Goal: Complete application form

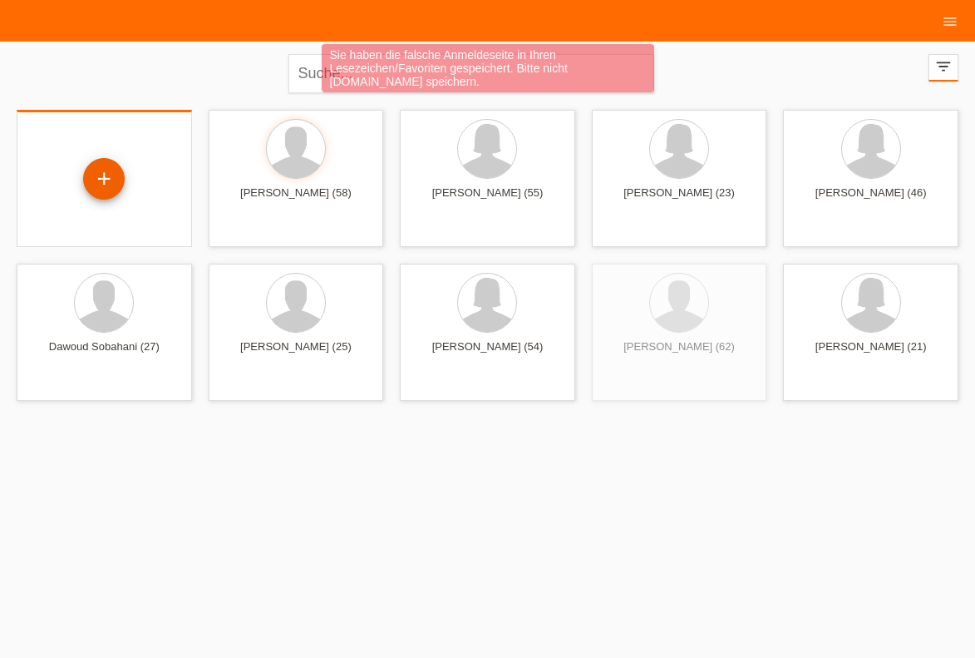
drag, startPoint x: 83, startPoint y: 171, endPoint x: 92, endPoint y: 179, distance: 11.8
click at [92, 179] on div "+" at bounding box center [104, 180] width 149 height 44
click at [92, 179] on div "+" at bounding box center [104, 179] width 42 height 42
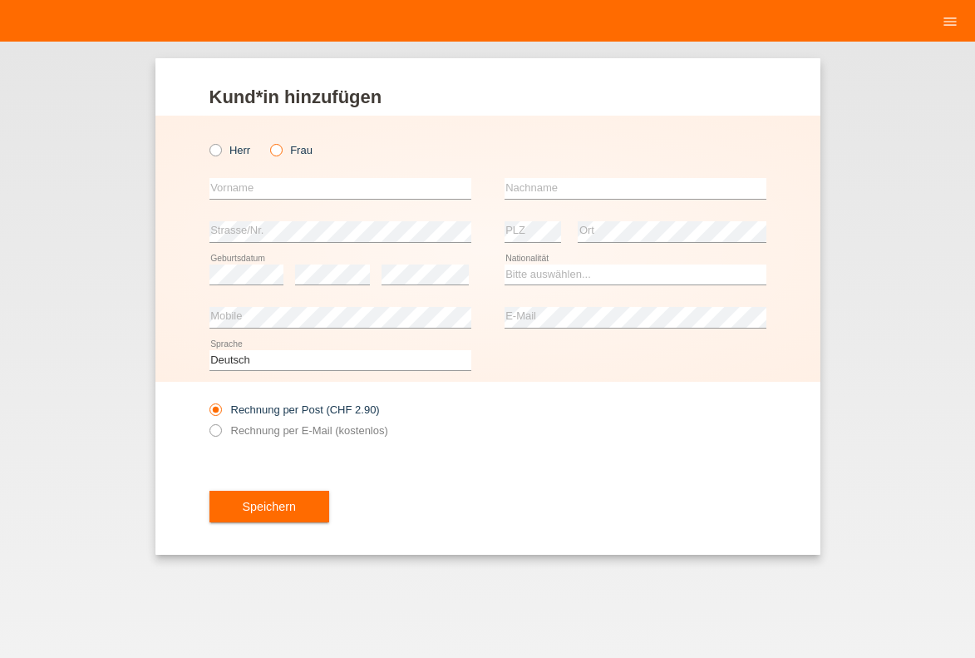
click at [268, 141] on icon at bounding box center [268, 141] width 0 height 0
click at [274, 150] on input "Frau" at bounding box center [275, 149] width 11 height 11
radio input "true"
click at [266, 197] on input "text" at bounding box center [341, 188] width 262 height 21
type input "Luljana"
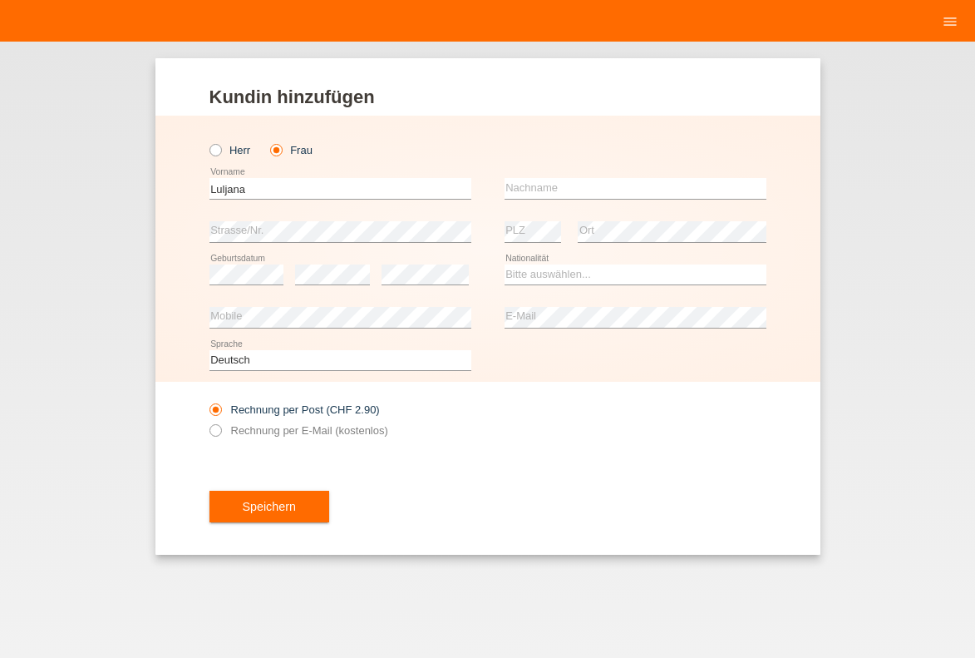
click at [528, 174] on div "error Nachname" at bounding box center [636, 188] width 262 height 43
click at [533, 177] on div "error Nachname" at bounding box center [636, 188] width 262 height 43
click at [539, 180] on input "text" at bounding box center [636, 188] width 262 height 21
type input "Leuzinger"
click at [505, 264] on select "Bitte auswählen... Schweiz Deutschland Liechtenstein Österreich ------------ Af…" at bounding box center [636, 274] width 262 height 20
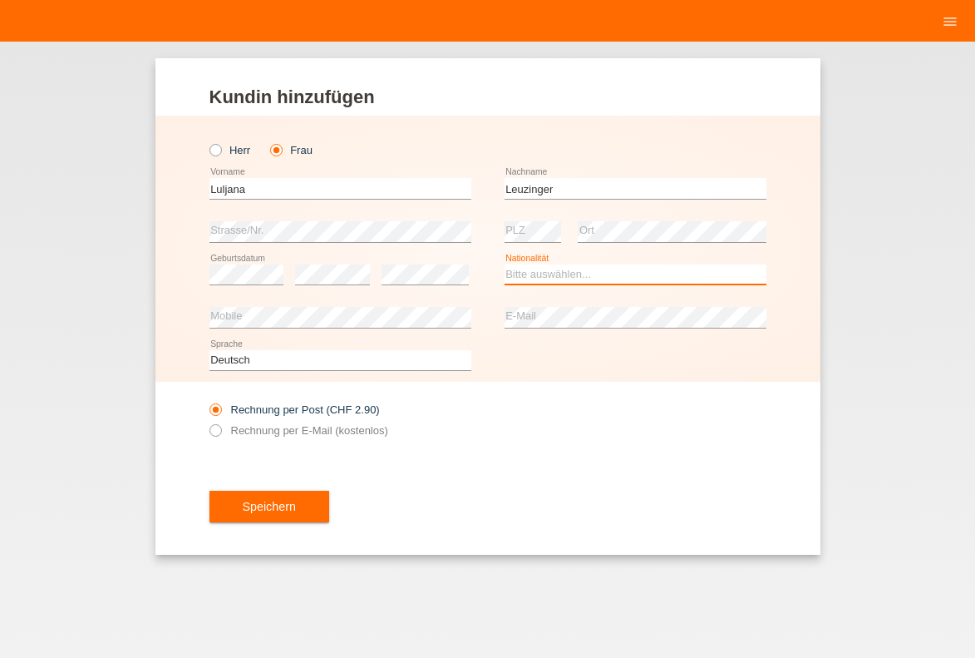
select select "CH"
click at [0, 0] on option "Schweiz" at bounding box center [0, 0] width 0 height 0
click at [244, 285] on icon at bounding box center [247, 284] width 75 height 1
click at [352, 429] on label "Rechnung per E-Mail (kostenlos)" at bounding box center [299, 430] width 179 height 12
click at [220, 429] on input "Rechnung per E-Mail (kostenlos)" at bounding box center [215, 434] width 11 height 21
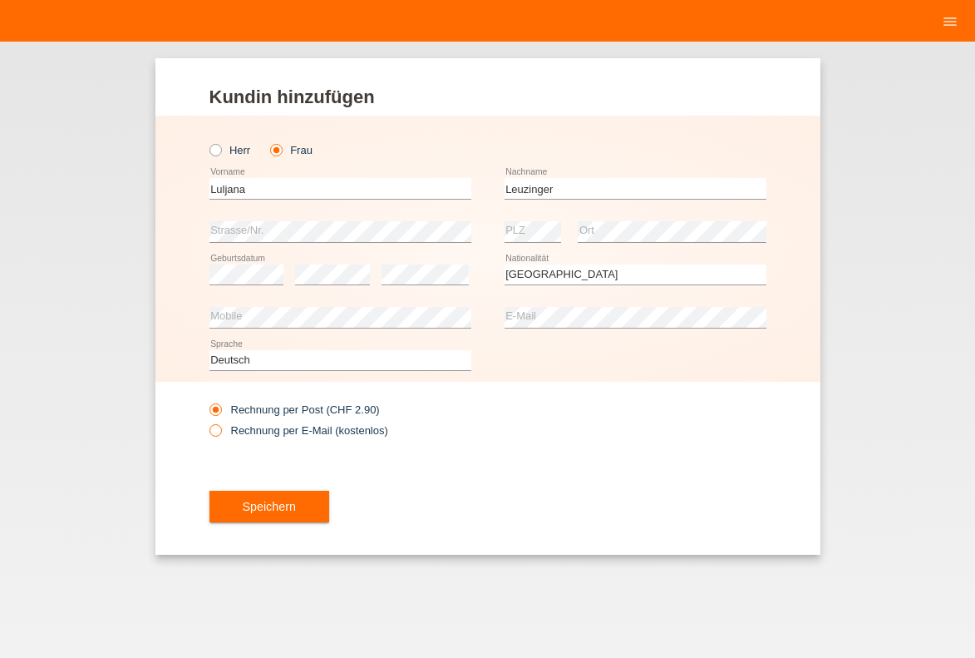
radio input "true"
click at [289, 511] on span "Speichern" at bounding box center [269, 506] width 53 height 13
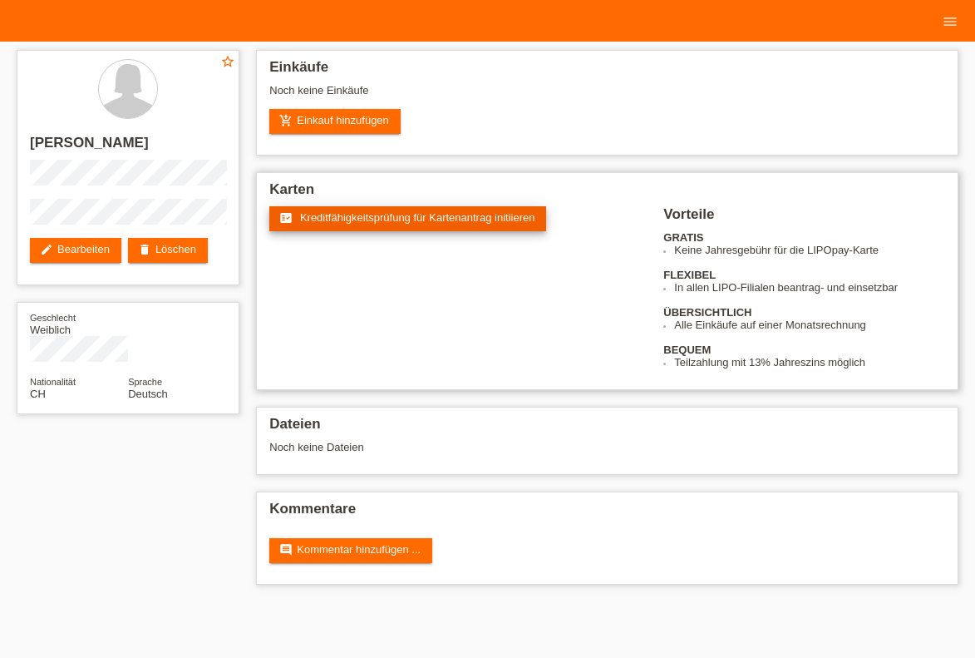
click at [342, 231] on link "fact_check Kreditfähigkeitsprüfung für Kartenantrag initiieren" at bounding box center [407, 218] width 277 height 25
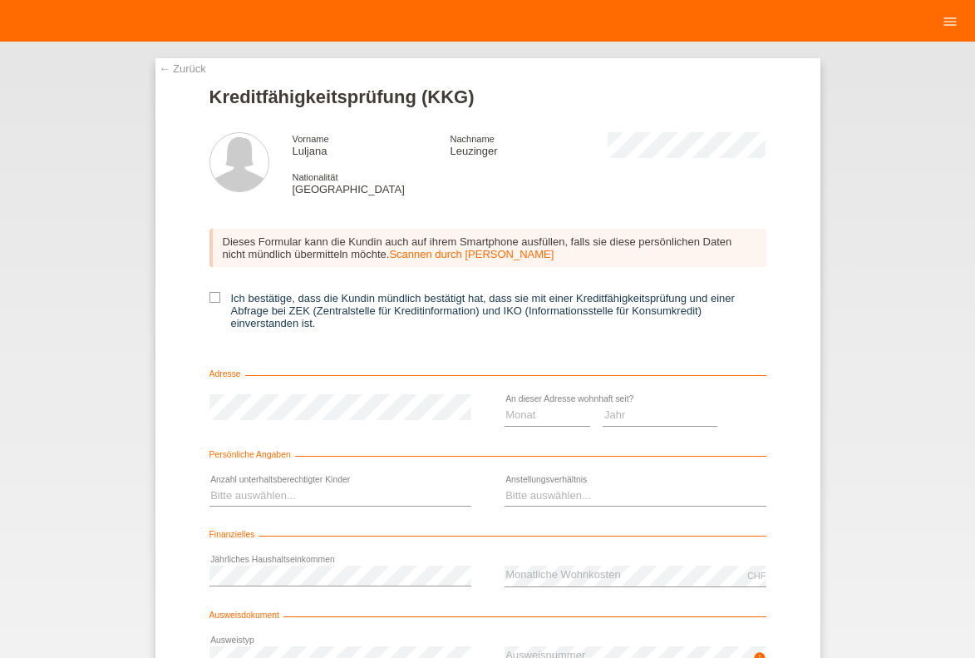
click at [266, 292] on div "Dieses Formular kann die Kundin auch auf ihrem Smartphone ausfüllen, falls sie …" at bounding box center [488, 284] width 557 height 145
click at [270, 297] on label "Ich bestätige, dass die Kundin mündlich bestätigt hat, dass sie mit einer Kredi…" at bounding box center [488, 310] width 557 height 37
click at [220, 297] on input "Ich bestätige, dass die Kundin mündlich bestätigt hat, dass sie mit einer Kredi…" at bounding box center [215, 297] width 11 height 11
checkbox input "true"
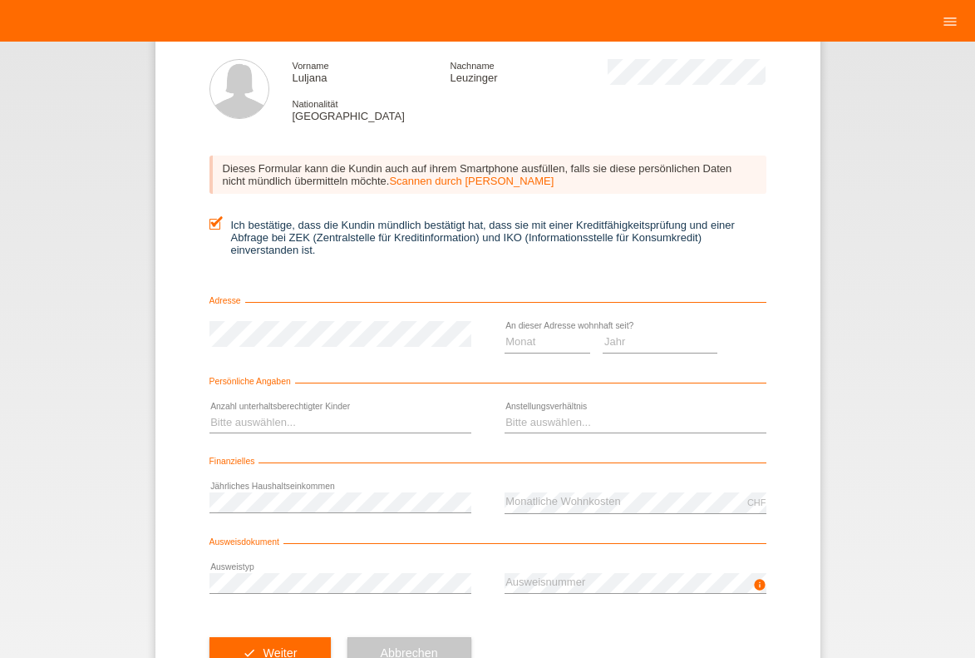
scroll to position [73, 0]
click at [505, 332] on select "Monat 01 02 03 04 05 06 07 08 09 10" at bounding box center [548, 342] width 86 height 20
click at [603, 332] on select "Jahr 2025 2024 2023 2022 2021 2020 2019 2018 2017 2016 2015 2014 2013 2012 2011…" at bounding box center [660, 342] width 115 height 20
select select "2015"
click at [0, 0] on option "2015" at bounding box center [0, 0] width 0 height 0
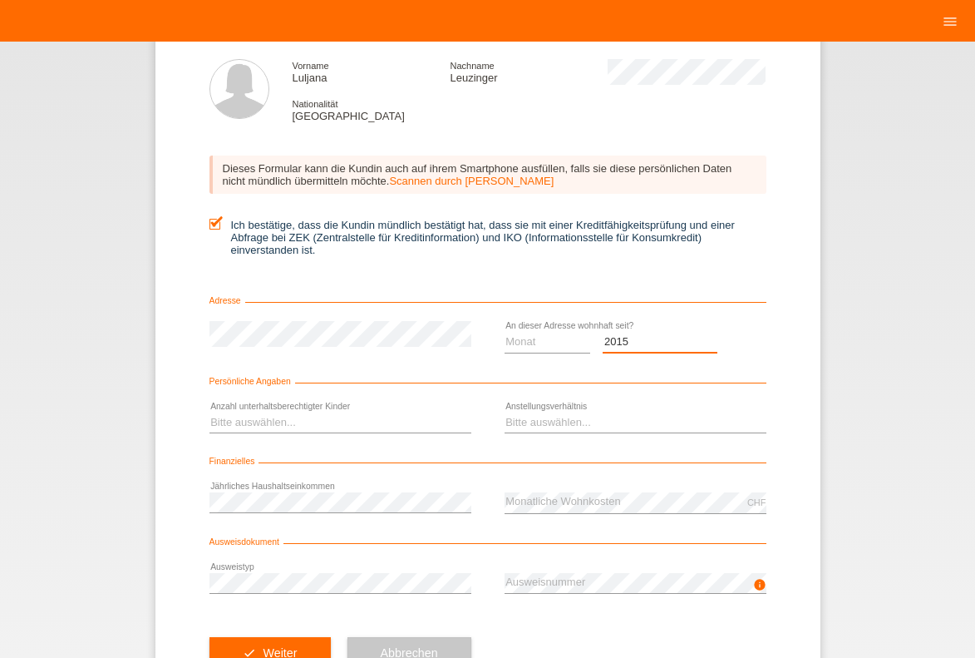
scroll to position [0, 0]
click at [505, 332] on select "Monat 01 02 03 04 05 06 07 08 09 10" at bounding box center [548, 342] width 86 height 20
select select "06"
click at [0, 0] on option "06" at bounding box center [0, 0] width 0 height 0
click at [210, 412] on select "Bitte auswählen... 0 1 2 3 4 5 6 7 8 9" at bounding box center [341, 422] width 262 height 20
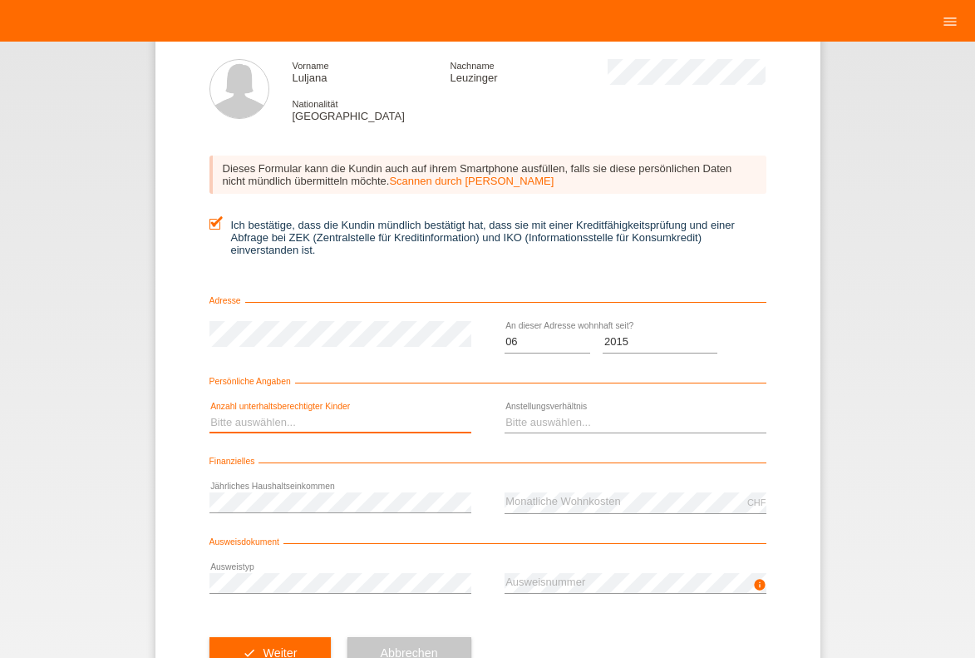
select select "0"
click at [0, 0] on option "0" at bounding box center [0, 0] width 0 height 0
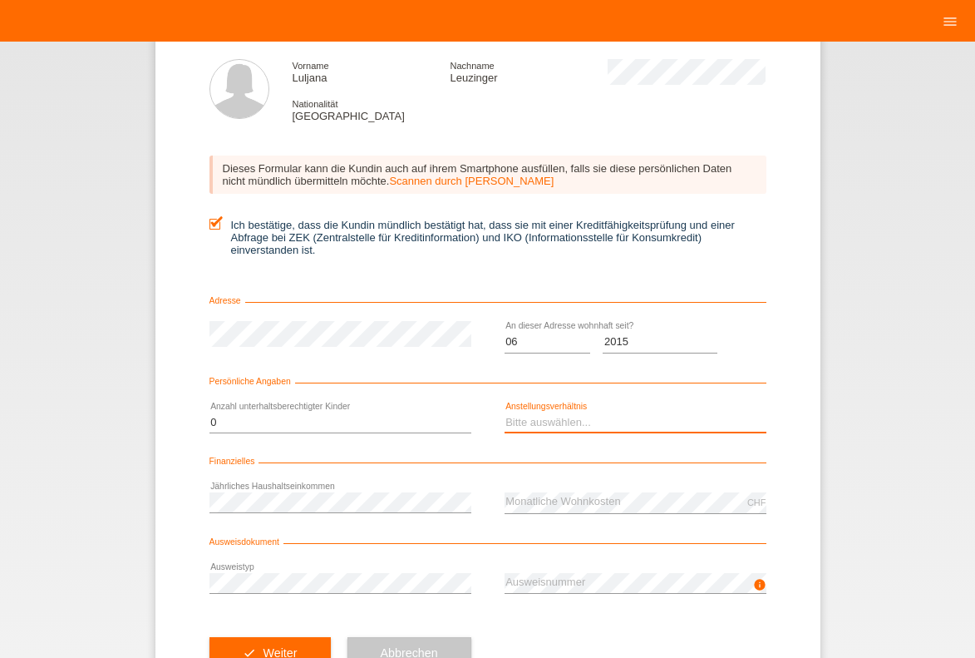
click at [505, 412] on select "Bitte auswählen... Unbefristet Befristet Lehrling/Student Pensioniert Nicht arb…" at bounding box center [636, 422] width 262 height 20
select select "UNLIMITED"
click at [0, 0] on option "Unbefristet" at bounding box center [0, 0] width 0 height 0
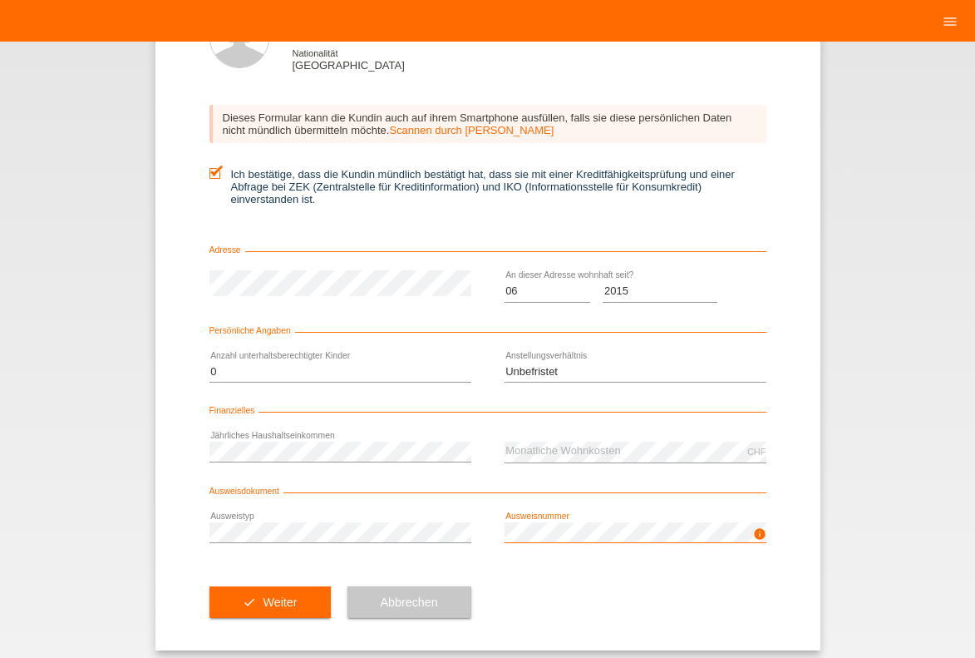
scroll to position [138, 0]
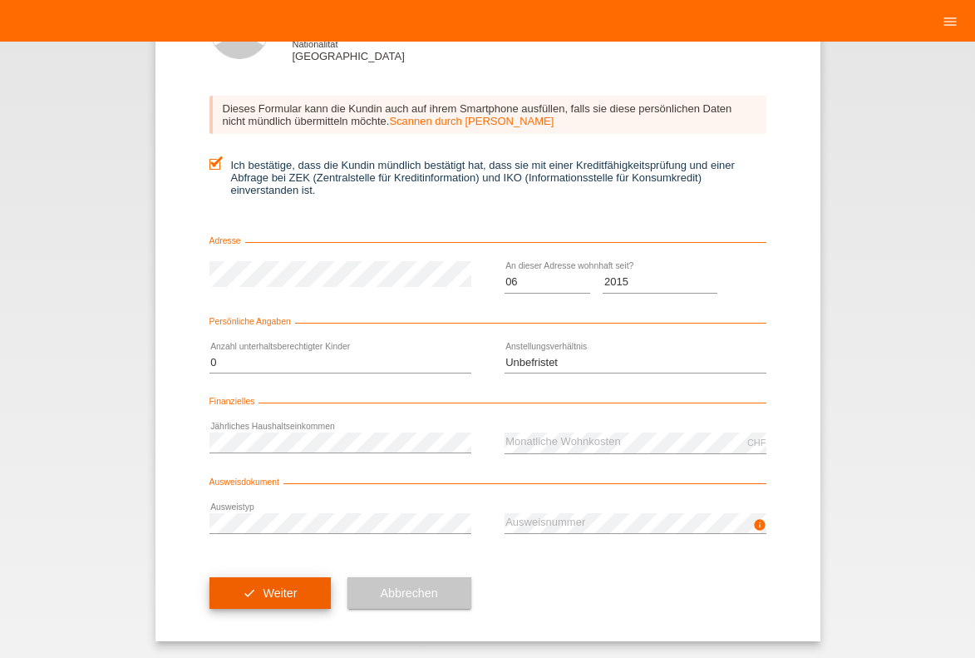
click at [241, 581] on button "check Weiter" at bounding box center [270, 593] width 121 height 32
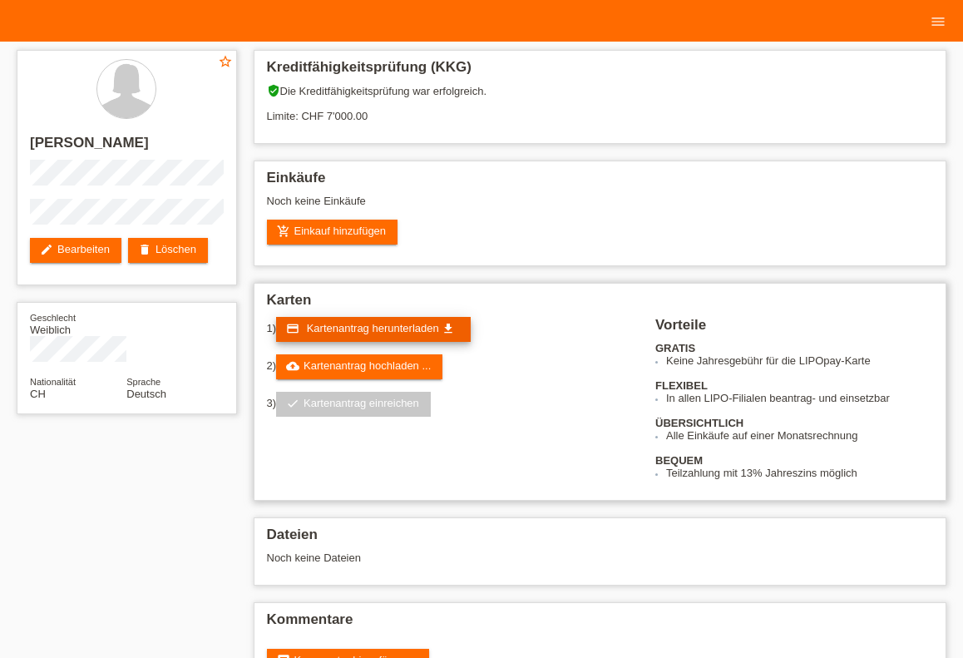
click at [368, 323] on link "credit_card Kartenantrag herunterladen get_app" at bounding box center [373, 329] width 195 height 25
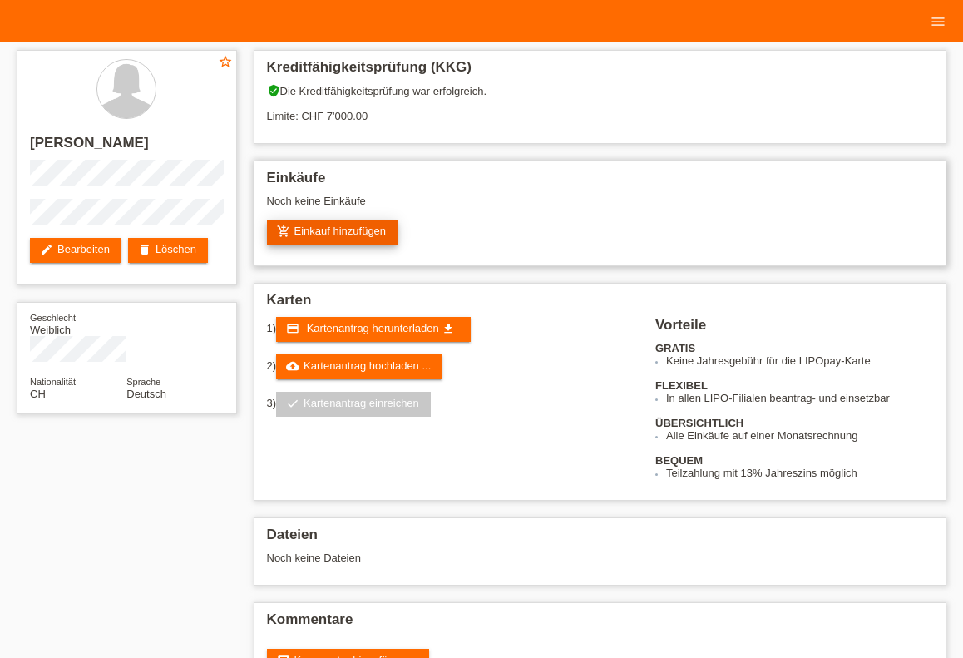
click at [362, 238] on link "add_shopping_cart Einkauf hinzufügen" at bounding box center [332, 232] width 131 height 25
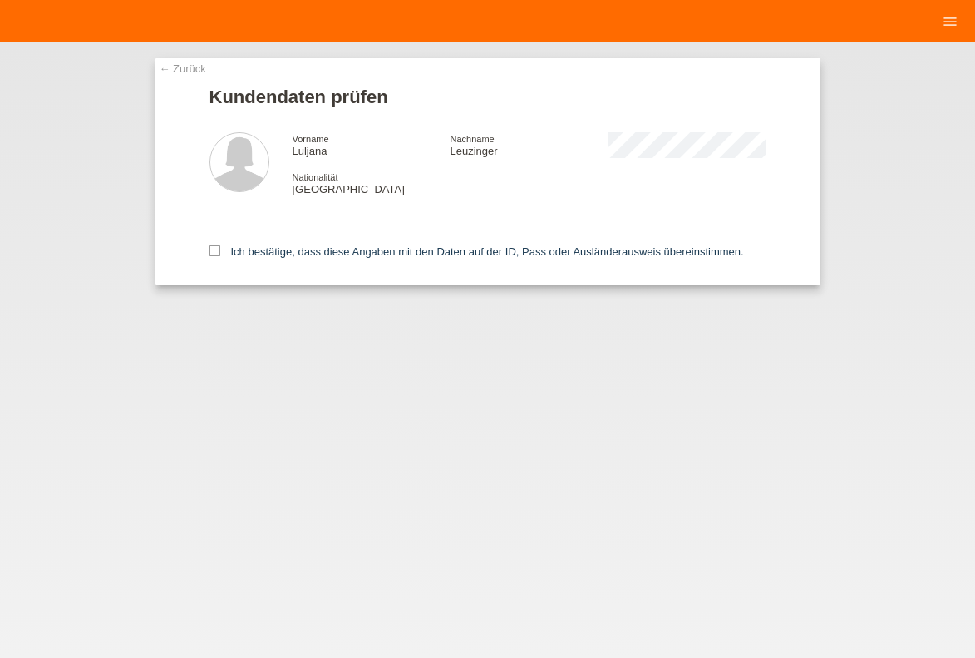
click at [305, 263] on div "Ich bestätige, dass diese Angaben mit den Daten auf der ID, Pass oder Ausländer…" at bounding box center [488, 248] width 557 height 73
click at [298, 258] on label "Ich bestätige, dass diese Angaben mit den Daten auf der ID, Pass oder Ausländer…" at bounding box center [477, 251] width 535 height 12
click at [220, 256] on input "Ich bestätige, dass diese Angaben mit den Daten auf der ID, Pass oder Ausländer…" at bounding box center [215, 250] width 11 height 11
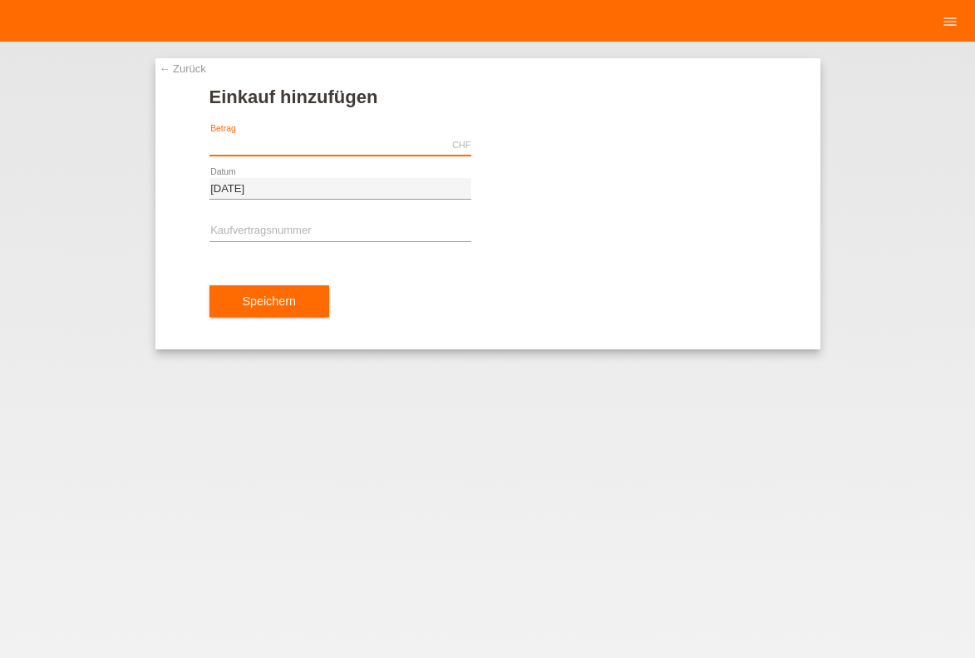
click at [269, 142] on input "text" at bounding box center [341, 145] width 262 height 21
click at [287, 233] on input "text" at bounding box center [341, 231] width 262 height 21
type input "y"
type input "YJ4NJT"
click at [261, 148] on input "text" at bounding box center [341, 145] width 262 height 21
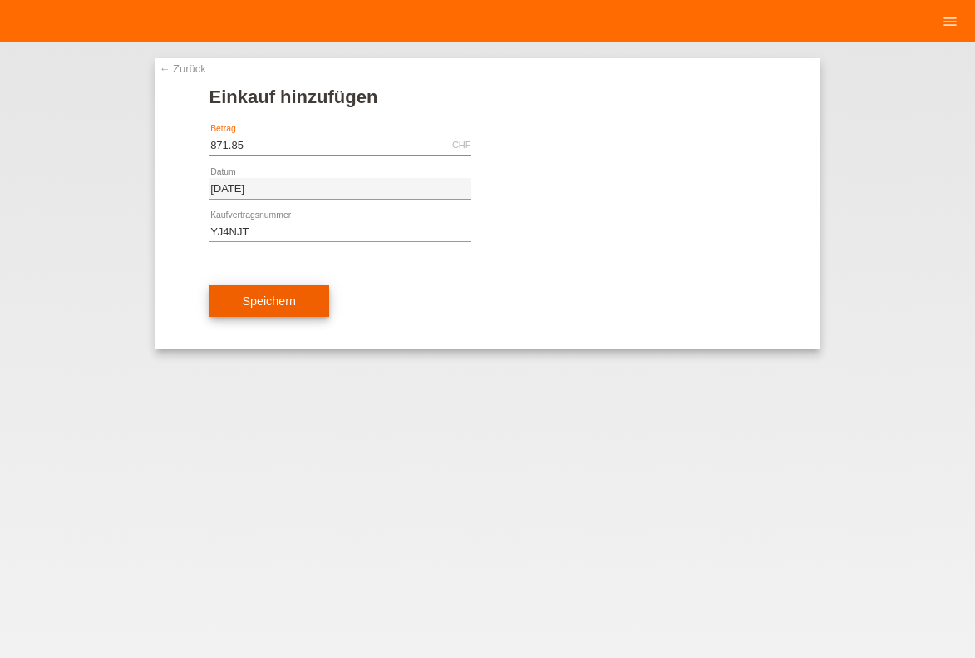
type input "871.85"
click at [243, 303] on span "Speichern" at bounding box center [269, 300] width 53 height 13
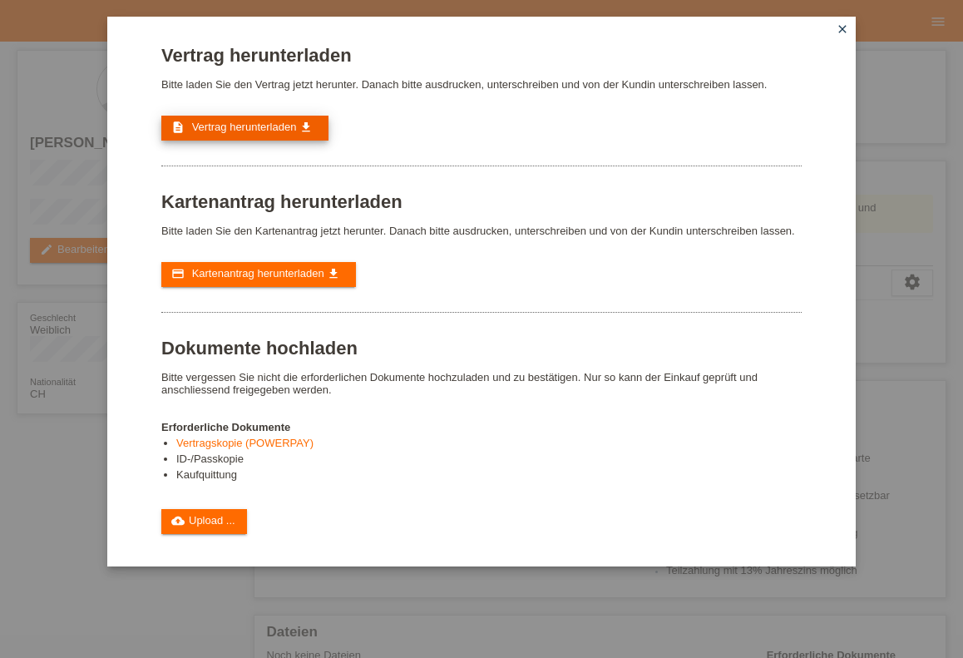
click at [303, 128] on icon "get_app" at bounding box center [305, 127] width 13 height 13
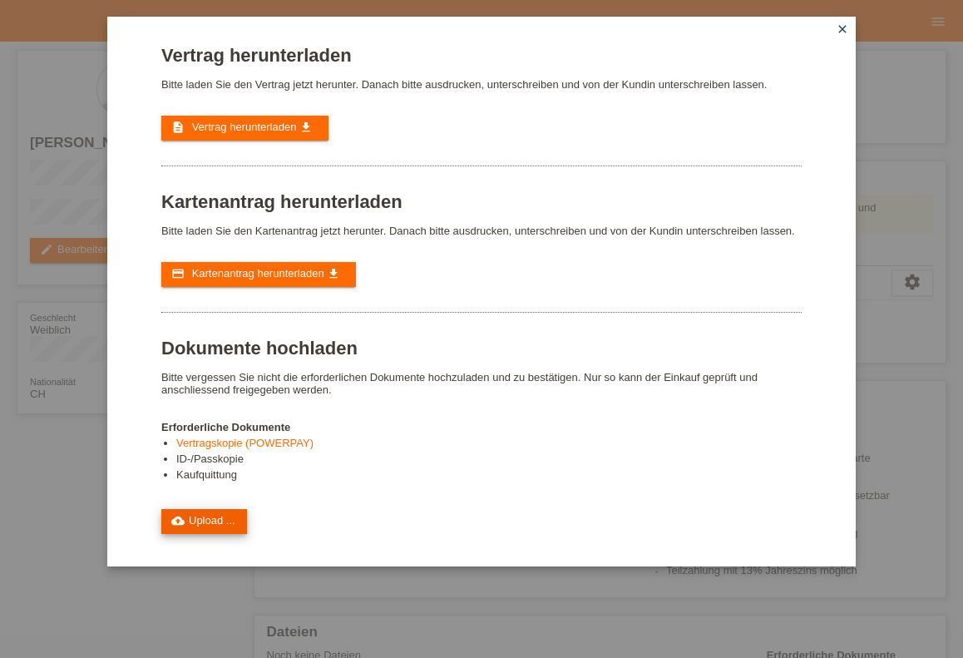
click at [185, 534] on link "cloud_upload Upload ..." at bounding box center [204, 521] width 86 height 25
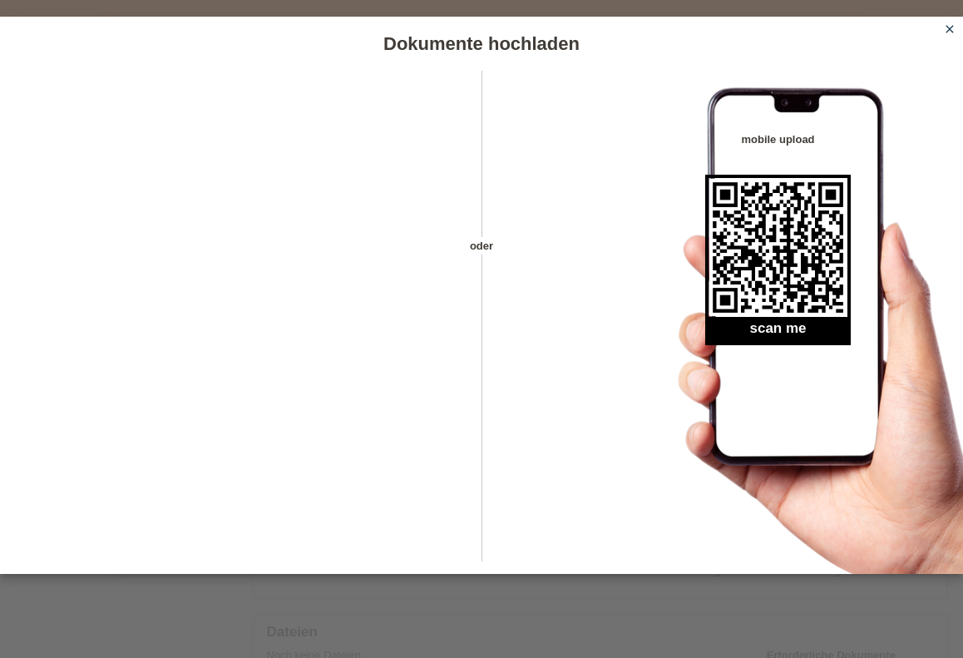
click at [950, 32] on icon "close" at bounding box center [949, 28] width 13 height 13
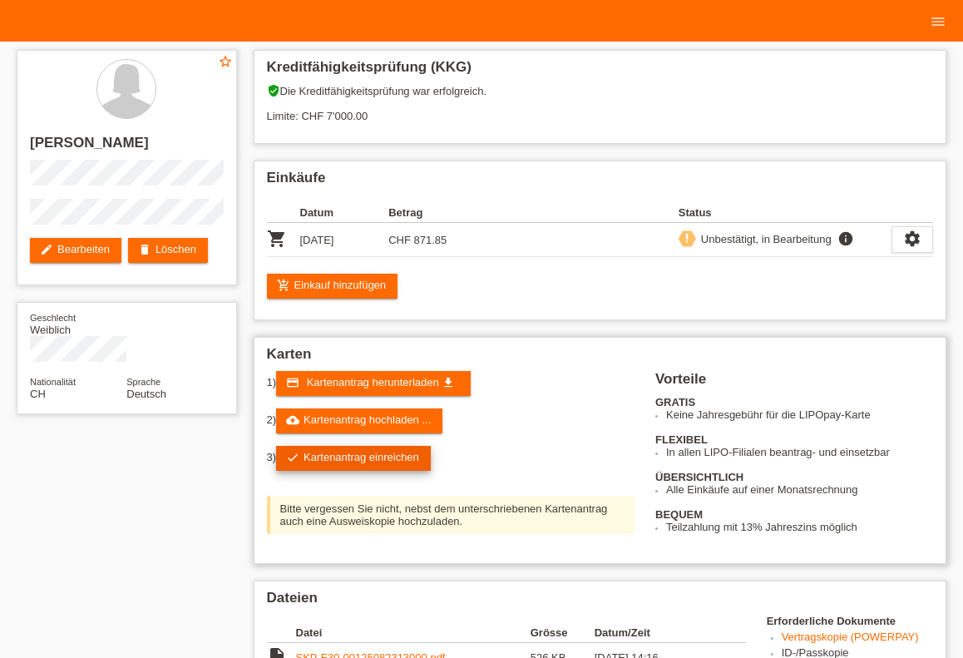
click at [374, 462] on link "check Kartenantrag einreichen" at bounding box center [353, 458] width 155 height 25
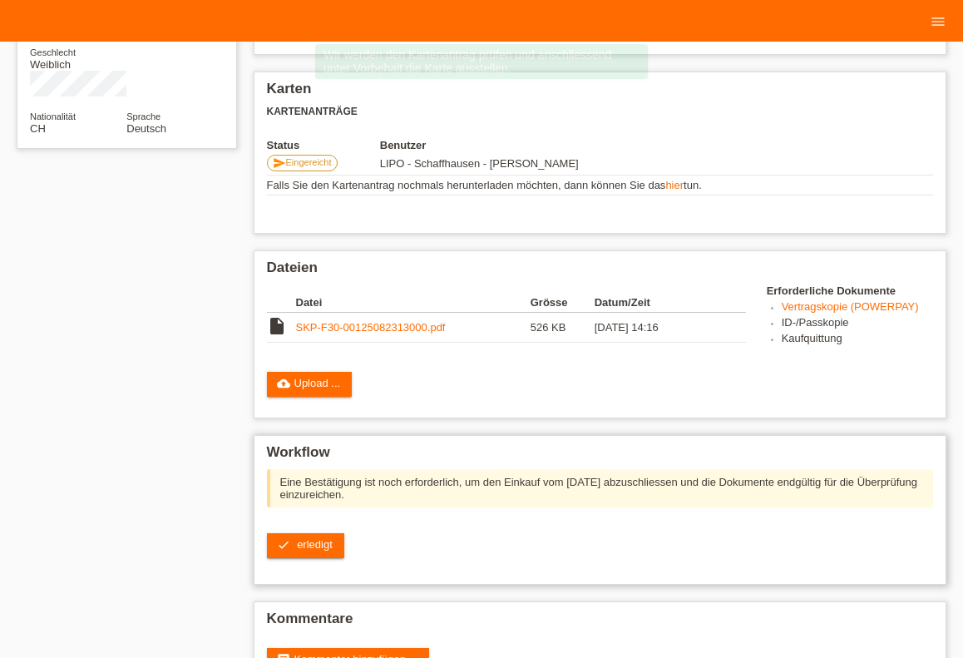
scroll to position [328, 0]
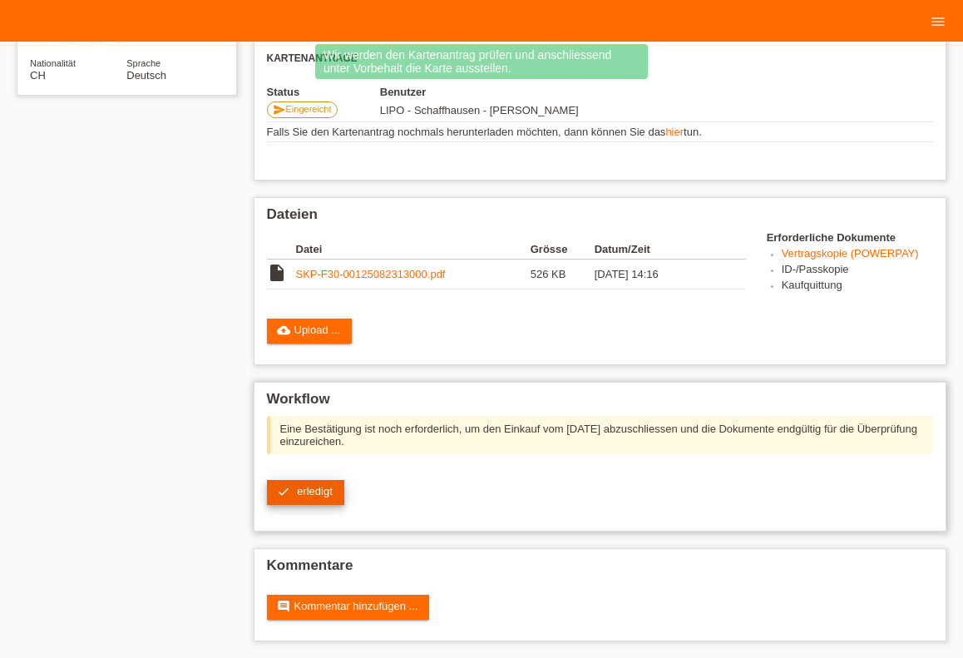
click at [303, 496] on link "check erledigt" at bounding box center [305, 492] width 77 height 25
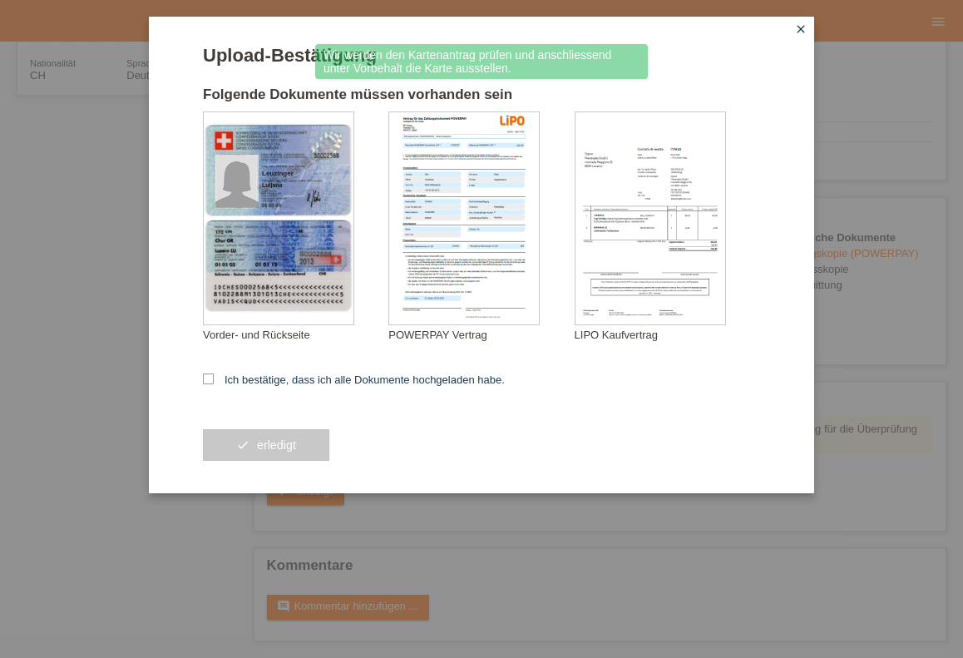
click at [255, 389] on form "Upload-Bestätigung Folgende Dokumente müssen vorhanden sein Leuzinger Luljana V…" at bounding box center [481, 269] width 557 height 448
click at [241, 366] on form "Upload-Bestätigung Folgende Dokumente müssen vorhanden sein Leuzinger Luljana V…" at bounding box center [481, 269] width 557 height 448
click at [244, 374] on form "Upload-Bestätigung Folgende Dokumente müssen vorhanden sein Leuzinger Luljana V…" at bounding box center [481, 269] width 557 height 448
click at [245, 381] on label "Ich bestätige, dass ich alle Dokumente hochgeladen habe." at bounding box center [354, 379] width 302 height 12
click at [214, 381] on input "Ich bestätige, dass ich alle Dokumente hochgeladen habe." at bounding box center [208, 378] width 11 height 11
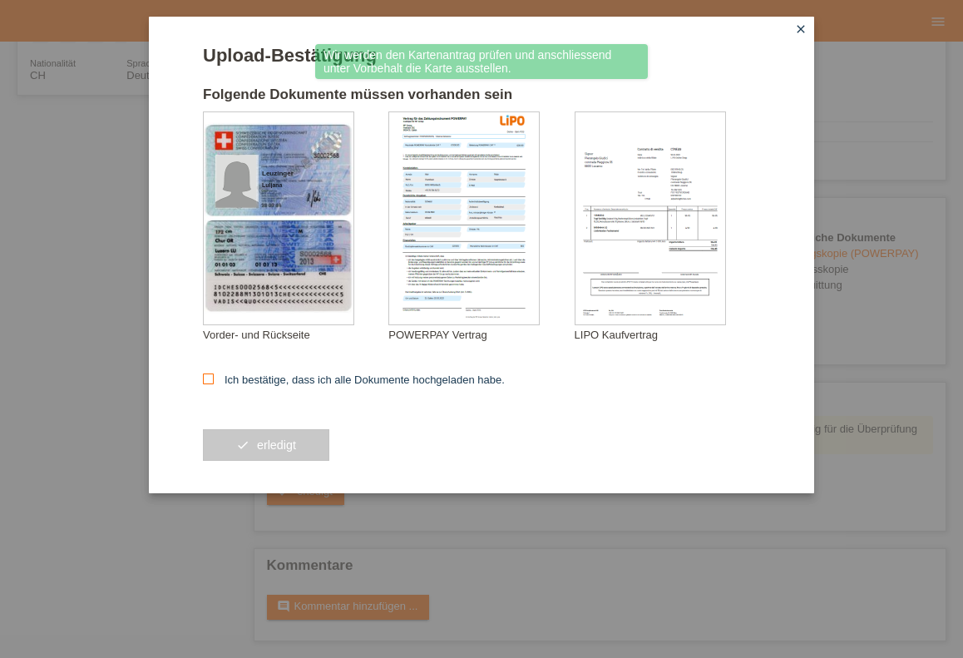
checkbox input "true"
click at [249, 453] on button "check erledigt" at bounding box center [266, 445] width 126 height 32
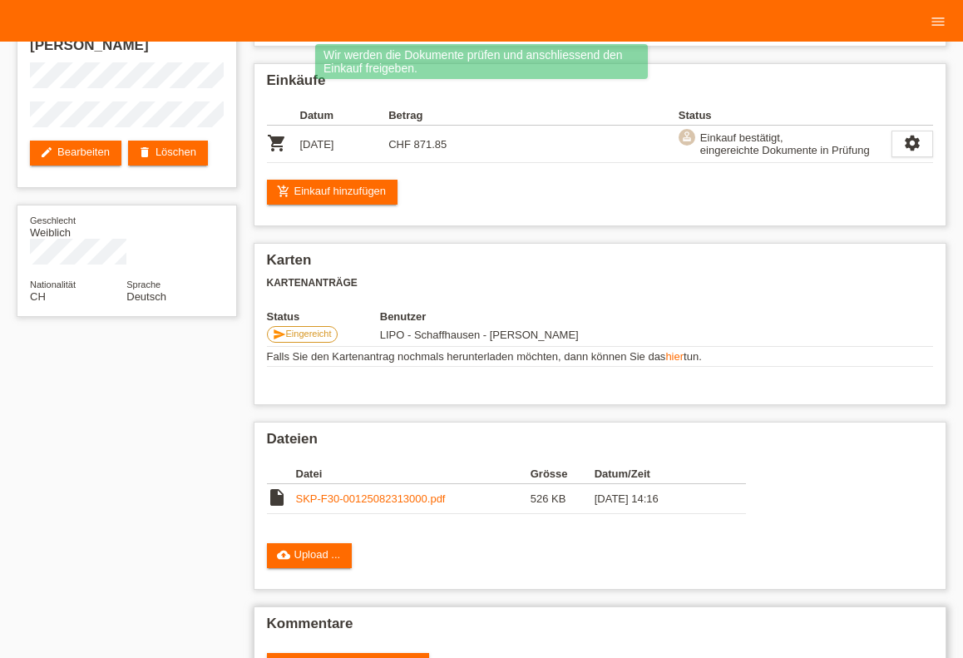
scroll to position [163, 0]
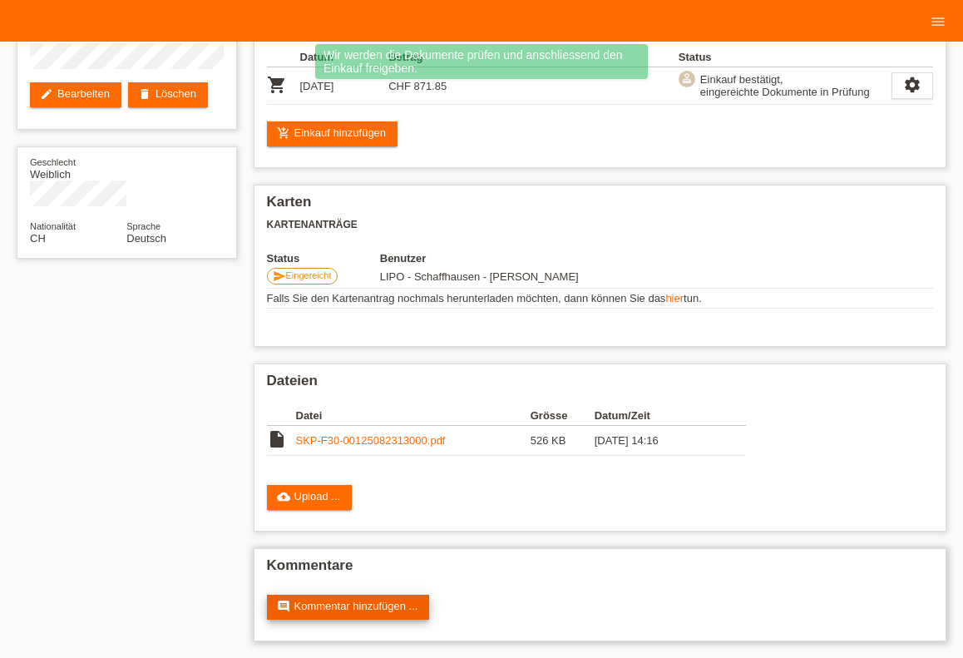
click at [339, 614] on link "comment Kommentar hinzufügen ..." at bounding box center [348, 607] width 163 height 25
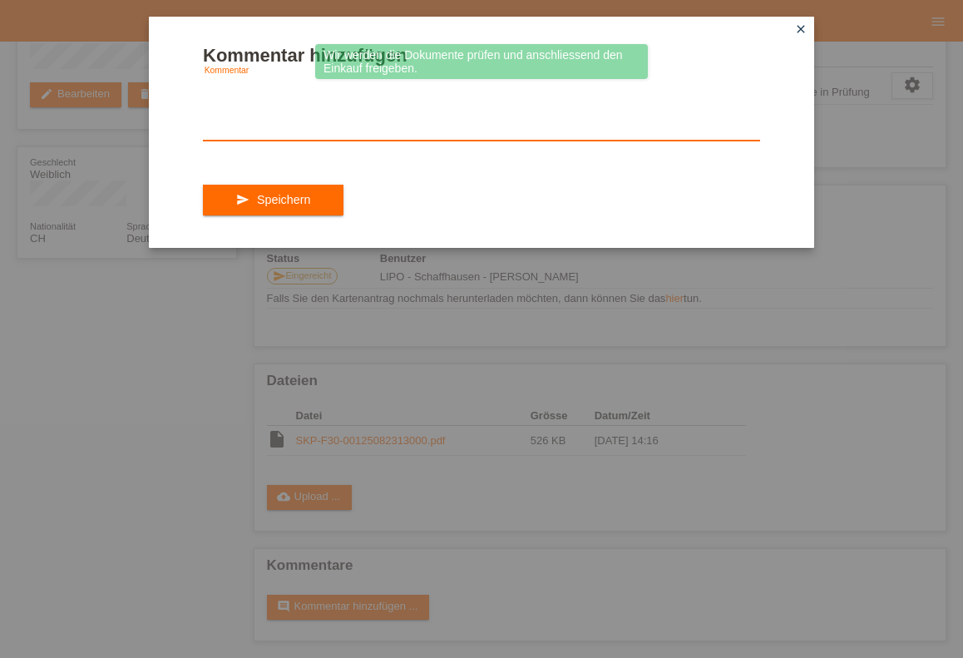
click at [334, 90] on textarea at bounding box center [481, 108] width 557 height 64
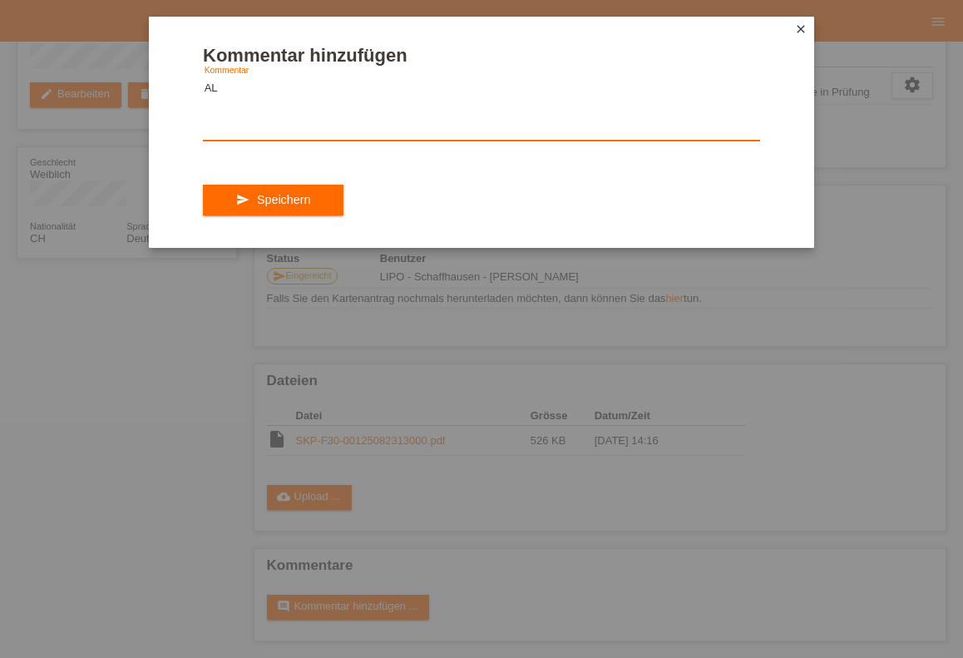
type textarea "A"
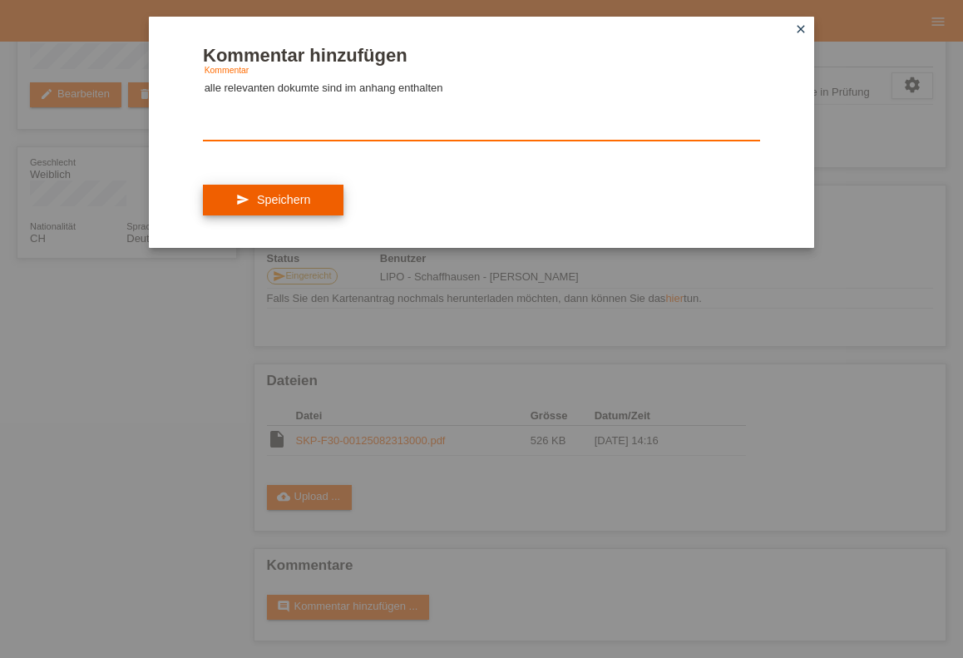
type textarea "alle relevanten dokumte sind im anhang enthalten"
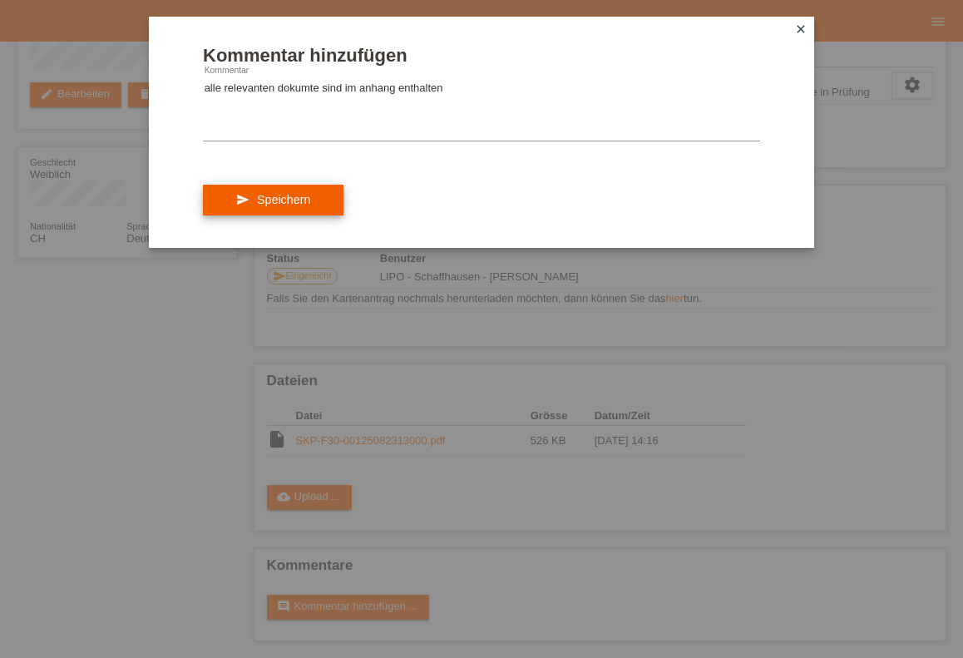
click at [244, 206] on icon "send" at bounding box center [242, 199] width 13 height 13
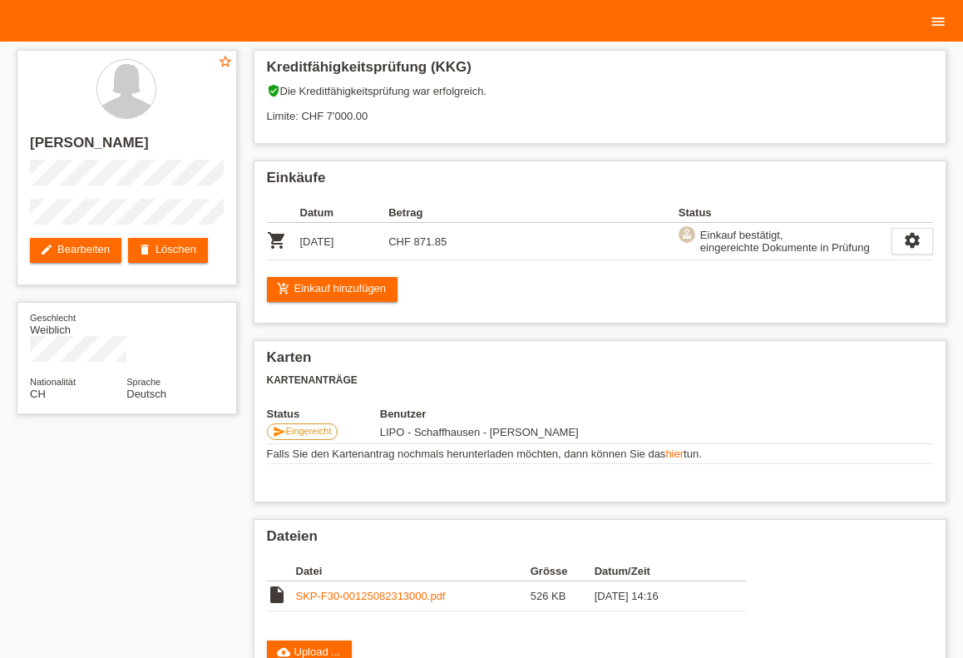
click at [947, 25] on link "menu" at bounding box center [937, 21] width 33 height 10
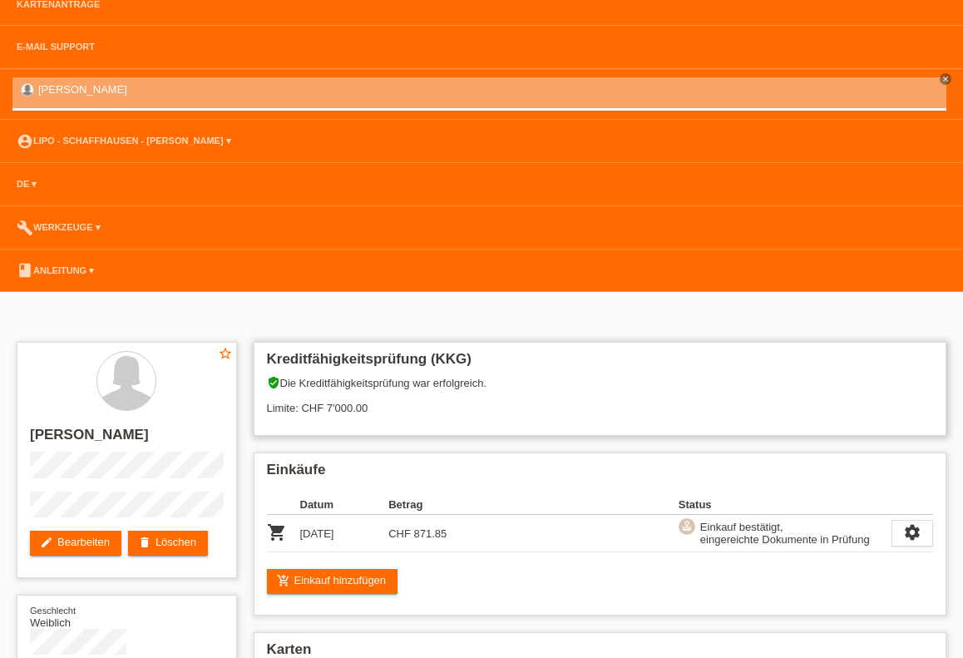
scroll to position [29, 0]
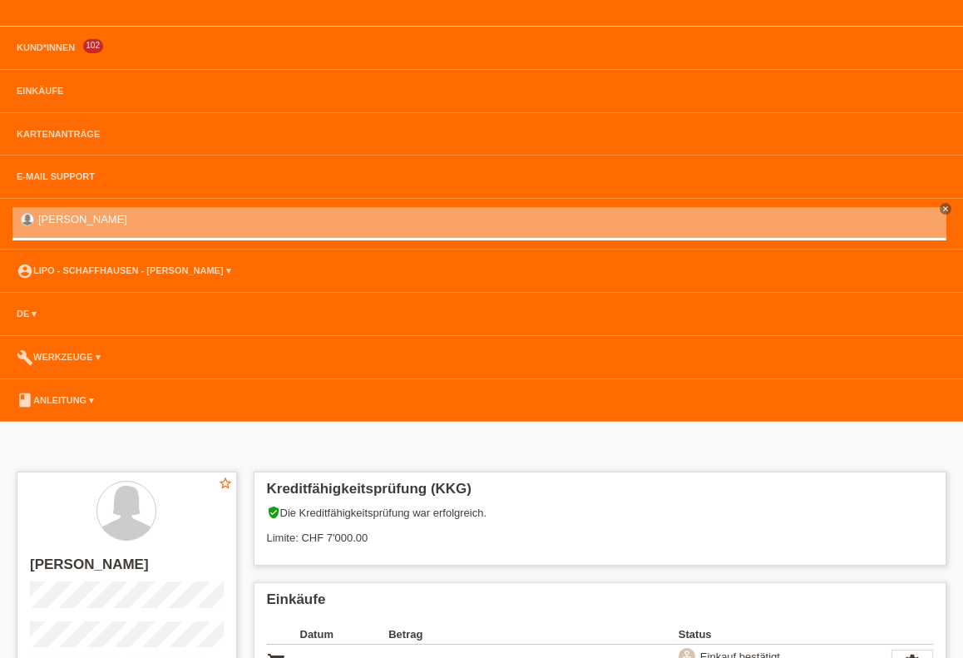
click at [130, 283] on li "account_circle LIPO - Schaffhausen - [PERSON_NAME] ▾" at bounding box center [481, 270] width 963 height 43
click at [132, 271] on link "account_circle LIPO - Schaffhausen - [PERSON_NAME] ▾" at bounding box center [123, 270] width 231 height 10
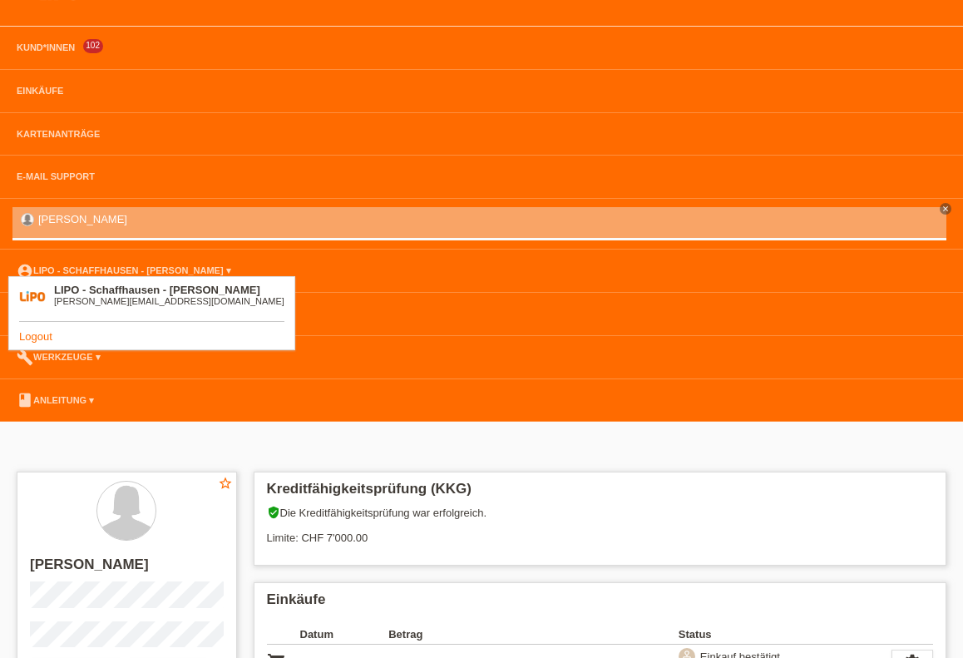
click at [54, 334] on div "Logout" at bounding box center [151, 336] width 265 height 12
click at [45, 339] on link "Logout" at bounding box center [35, 336] width 33 height 12
